Goal: Transaction & Acquisition: Purchase product/service

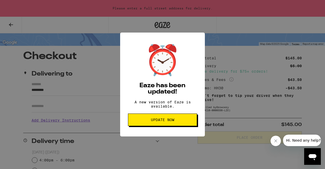
click at [176, 122] on span "Update Now" at bounding box center [162, 120] width 60 height 4
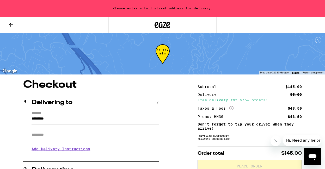
click at [162, 24] on icon at bounding box center [163, 25] width 8 height 6
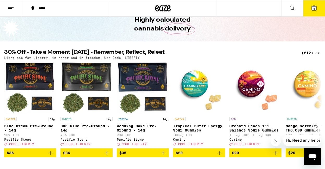
scroll to position [28, 0]
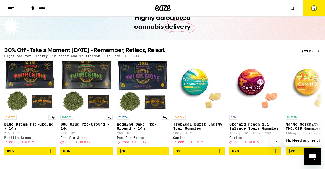
click at [307, 51] on div "(212)" at bounding box center [311, 51] width 19 height 6
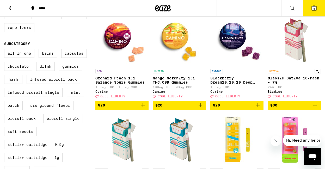
scroll to position [161, 0]
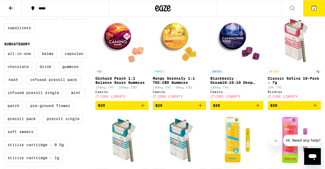
click at [301, 109] on span "$30" at bounding box center [294, 105] width 48 height 6
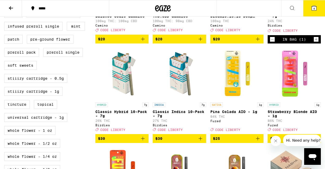
scroll to position [227, 0]
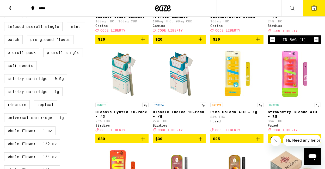
click at [185, 142] on span "$30" at bounding box center [179, 139] width 48 height 6
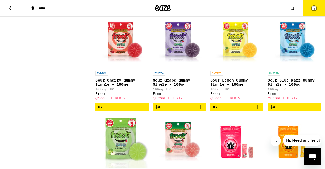
scroll to position [1053, 0]
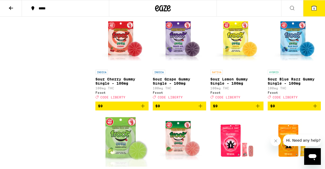
click at [307, 10] on button "5" at bounding box center [314, 8] width 22 height 16
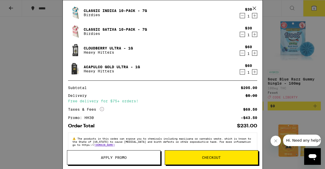
scroll to position [36, 0]
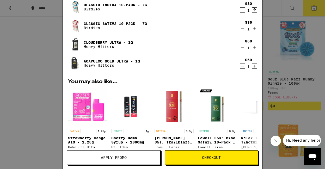
click at [140, 158] on span "Apply Promo" at bounding box center [113, 158] width 93 height 4
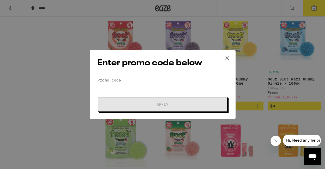
click at [228, 57] on icon at bounding box center [227, 58] width 3 height 3
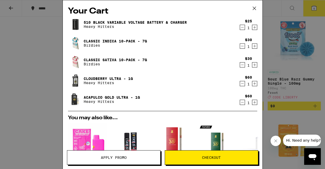
click at [137, 155] on button "Apply Promo" at bounding box center [114, 157] width 94 height 15
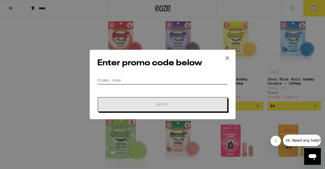
click at [104, 80] on input "Promo Code" at bounding box center [162, 80] width 131 height 8
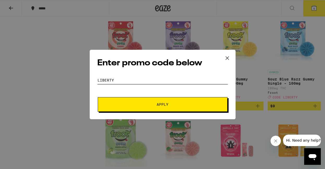
type input "LIBERTY"
click at [125, 105] on span "Apply" at bounding box center [163, 105] width 94 height 4
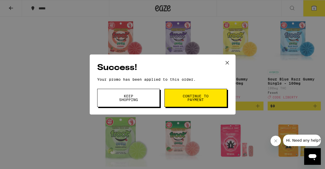
click at [228, 62] on icon at bounding box center [227, 63] width 8 height 8
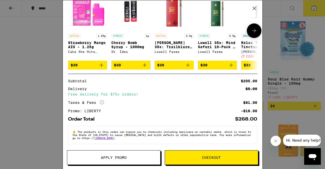
scroll to position [136, 0]
click at [128, 160] on button "Apply Promo" at bounding box center [114, 157] width 94 height 15
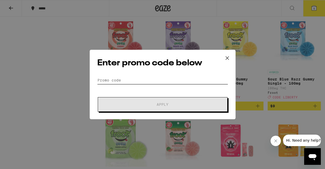
click at [119, 81] on input "Promo Code" at bounding box center [162, 80] width 131 height 8
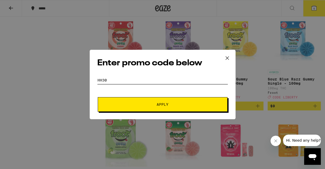
type input "HH30"
click at [162, 105] on button "Apply" at bounding box center [163, 104] width 130 height 15
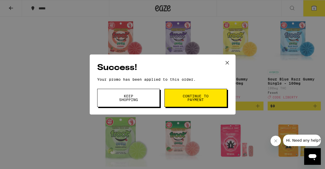
click at [227, 60] on icon at bounding box center [227, 63] width 8 height 8
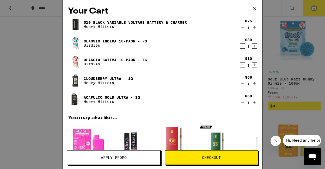
click at [19, 80] on div "Your Cart 510 Black Variable Voltage Battery & Charger Heavy Hitters $25 1 Clas…" at bounding box center [162, 84] width 325 height 169
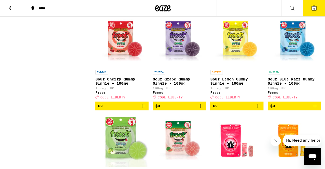
click at [12, 8] on icon at bounding box center [11, 8] width 4 height 4
click at [11, 8] on icon at bounding box center [11, 8] width 4 height 4
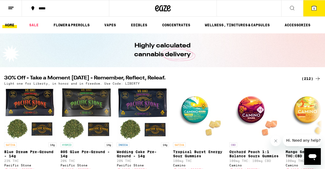
click at [158, 10] on icon at bounding box center [157, 8] width 4 height 6
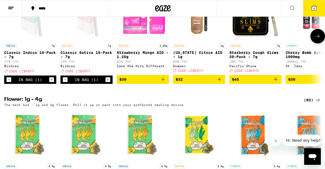
scroll to position [459, 0]
